Goal: Communication & Community: Answer question/provide support

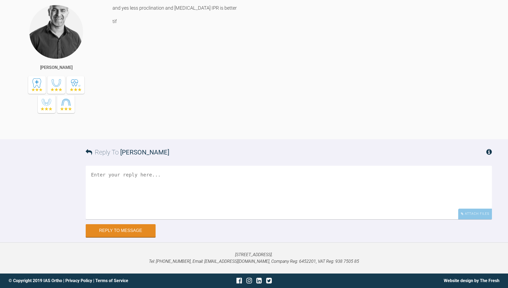
scroll to position [2074, 0]
click at [112, 179] on textarea at bounding box center [289, 192] width 406 height 54
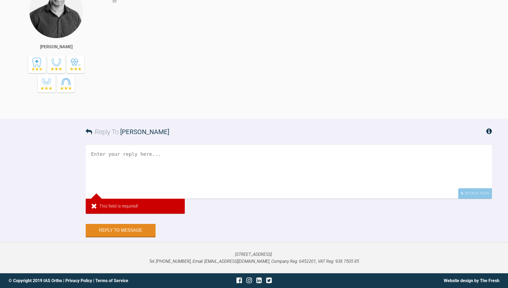
click at [106, 167] on textarea at bounding box center [289, 172] width 406 height 54
type textarea "T"
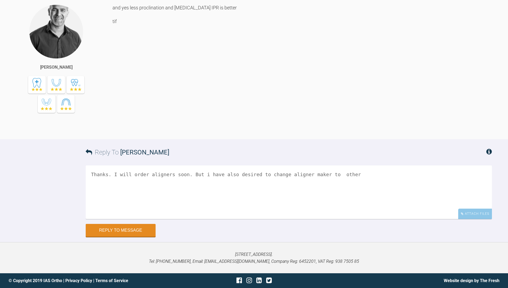
click at [277, 174] on textarea "Thanks. I will order aligners soon. But i have also desired to change aligner m…" at bounding box center [289, 192] width 406 height 54
click at [343, 175] on textarea "Thanks. I will order aligners soon. But i have also desired to change SurerSmil…" at bounding box center [289, 192] width 406 height 54
click at [377, 177] on textarea "Thanks. I will order aligners soon. But i have also desired to change SurerSmil…" at bounding box center [289, 192] width 406 height 54
paste textarea "Have you had problems with transportation? I have one refinement case that has …"
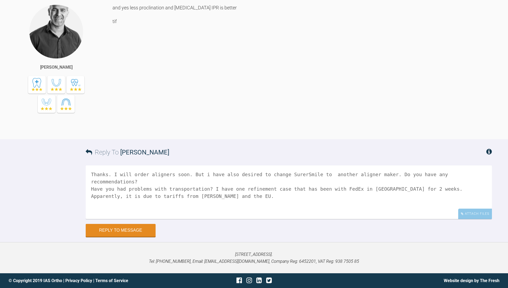
click at [200, 183] on textarea "Thanks. I will order aligners soon. But i have also desired to change SurerSmil…" at bounding box center [289, 192] width 406 height 54
click at [172, 189] on textarea "Thanks. I will order aligners soon. But i have also desired to change SurerSmil…" at bounding box center [289, 192] width 406 height 54
click at [186, 175] on textarea "Thanks. I will order aligners soon. But i have also desired to change SurerSmil…" at bounding box center [289, 192] width 406 height 54
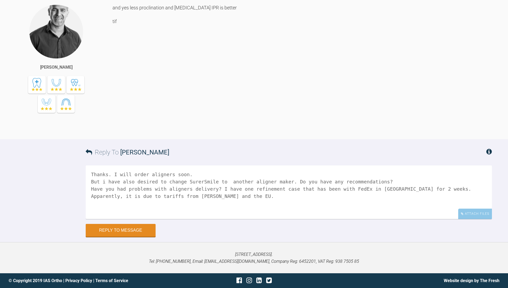
click at [176, 199] on textarea "Thanks. I will order aligners soon. But i have also desired to change SurerSmil…" at bounding box center [289, 192] width 406 height 54
click at [175, 196] on textarea "Thanks. I will order aligners soon. But i have also desired to change SurerSmil…" at bounding box center [289, 192] width 406 height 54
click at [91, 205] on textarea "Thanks. I will order aligners soon. But i have also desired to change SurerSmil…" at bounding box center [289, 192] width 406 height 54
click at [91, 182] on textarea "Thanks. I will order aligners soon. But i have also desired to change SurerSmil…" at bounding box center [289, 192] width 406 height 54
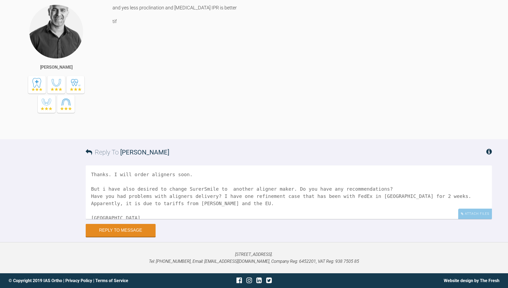
drag, startPoint x: 152, startPoint y: 189, endPoint x: 135, endPoint y: 190, distance: 17.7
click at [135, 190] on textarea "Thanks. I will order aligners soon. But i have also desired to change SurerSmil…" at bounding box center [289, 192] width 406 height 54
click at [177, 205] on textarea "Thanks. I will order aligners soon. But i have also considered to change SurerS…" at bounding box center [289, 192] width 406 height 54
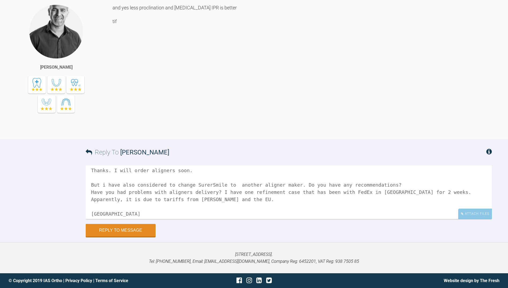
scroll to position [0, 0]
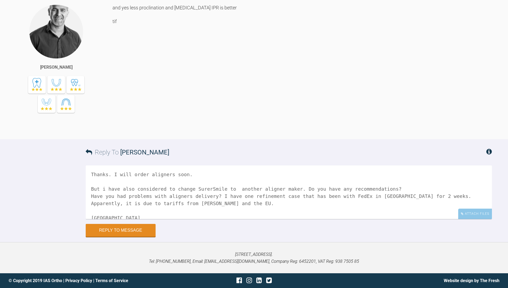
drag, startPoint x: 107, startPoint y: 218, endPoint x: 87, endPoint y: 169, distance: 52.5
click at [87, 169] on textarea "Thanks. I will order aligners soon. But i have also considered to change SurerS…" at bounding box center [289, 192] width 406 height 54
paste textarea "But i have also considered to change SurerSmile to another aligner maker. Do yo…"
type textarea "Thanks. I will order aligners soon. But i have also considered to change SurerS…"
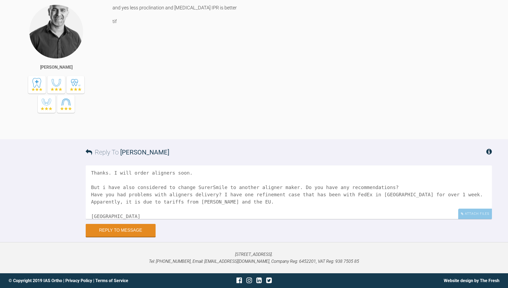
click at [179, 209] on textarea "Thanks. I will order aligners soon. But i have also considered to change SurerS…" at bounding box center [289, 192] width 406 height 54
click at [124, 228] on button "Reply to Message" at bounding box center [121, 230] width 70 height 13
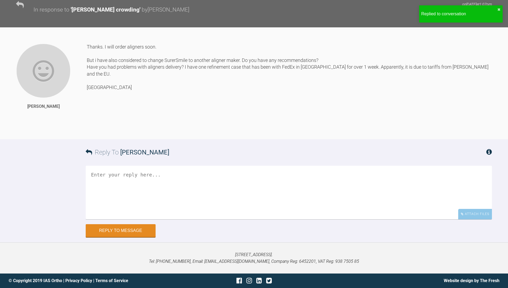
scroll to position [2221, 0]
